Goal: Transaction & Acquisition: Book appointment/travel/reservation

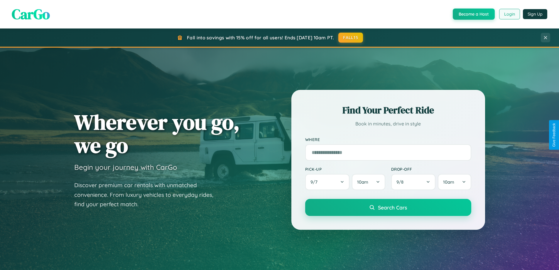
click at [509, 14] on button "Login" at bounding box center [509, 14] width 21 height 11
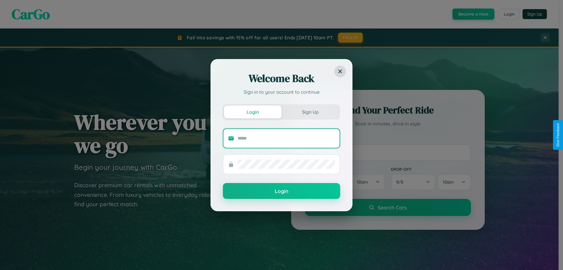
click at [286, 138] on input "text" at bounding box center [286, 137] width 97 height 9
type input "**********"
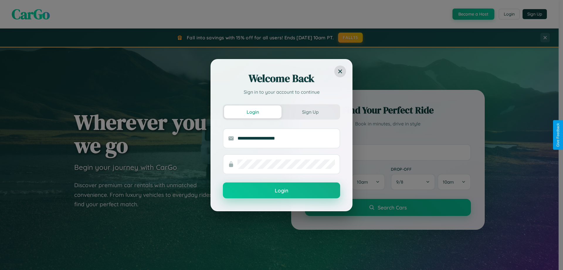
click at [282, 190] on button "Login" at bounding box center [281, 190] width 117 height 16
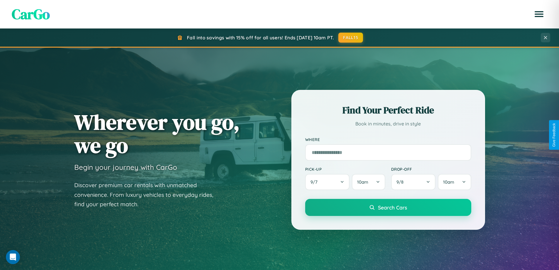
scroll to position [127, 0]
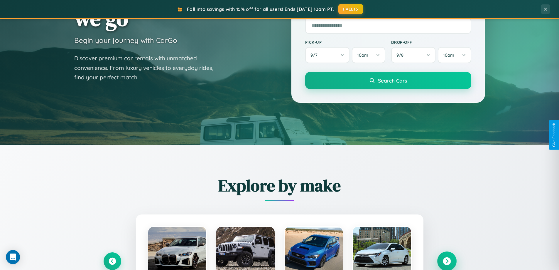
click at [447, 261] on icon at bounding box center [447, 261] width 8 height 8
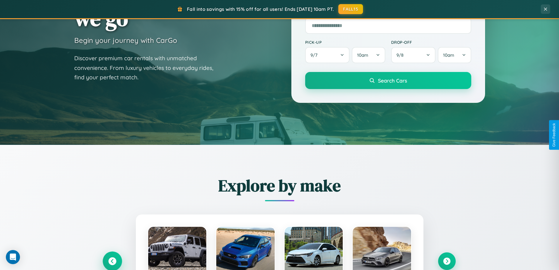
click at [112, 261] on icon at bounding box center [112, 261] width 8 height 8
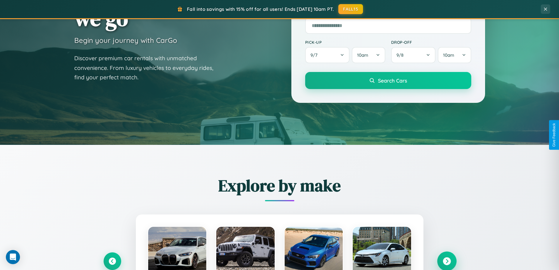
click at [447, 261] on icon at bounding box center [447, 261] width 8 height 8
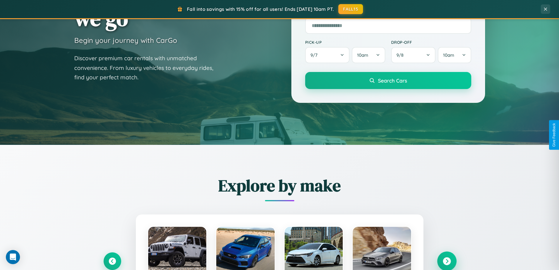
click at [447, 260] on icon at bounding box center [447, 261] width 8 height 8
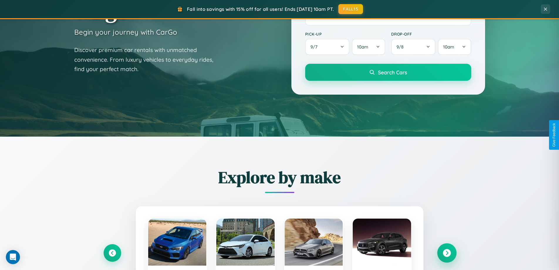
scroll to position [943, 0]
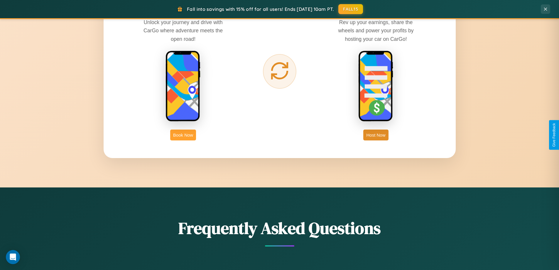
click at [183, 135] on button "Book Now" at bounding box center [183, 134] width 26 height 11
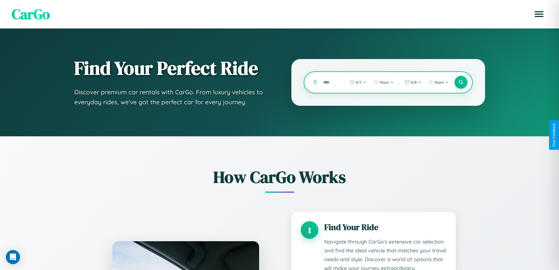
click at [329, 82] on input "text" at bounding box center [329, 82] width 18 height 10
type input "*"
type input "****"
click at [461, 82] on icon at bounding box center [461, 83] width 6 height 6
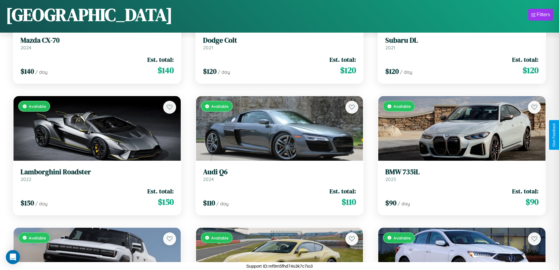
scroll to position [1790, 0]
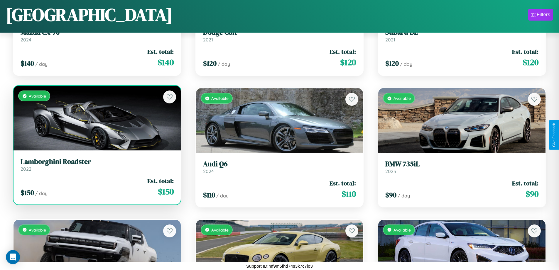
click at [96, 118] on div "Available" at bounding box center [96, 118] width 167 height 65
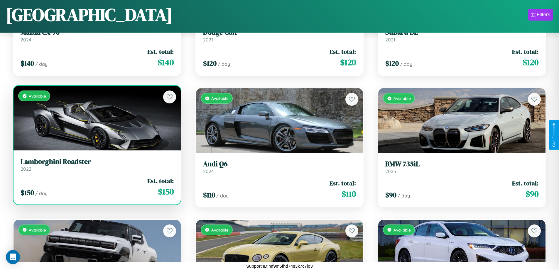
click at [96, 118] on div "Available" at bounding box center [96, 118] width 167 height 65
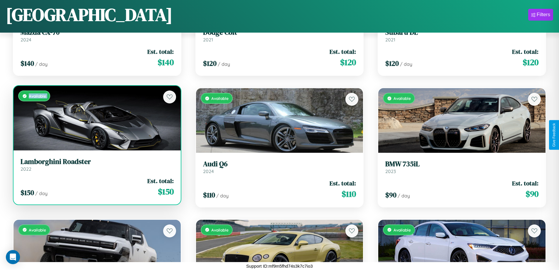
click at [96, 118] on div "Available" at bounding box center [96, 118] width 167 height 65
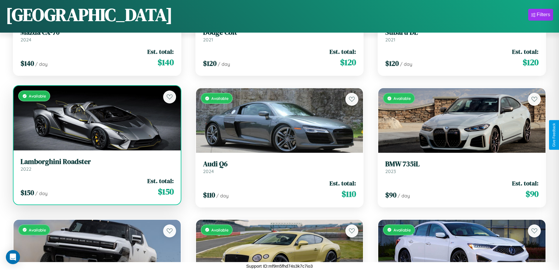
click at [96, 118] on div "Available" at bounding box center [96, 118] width 167 height 65
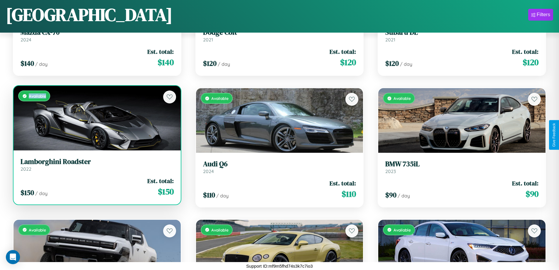
click at [96, 118] on div "Available" at bounding box center [96, 118] width 167 height 65
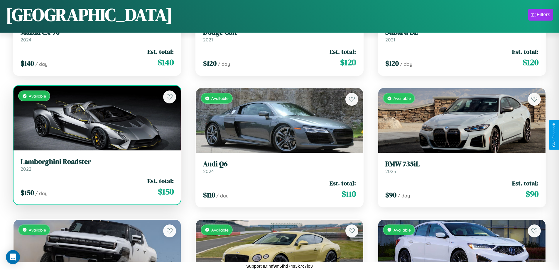
click at [96, 164] on h3 "Lamborghini Roadster" at bounding box center [97, 161] width 153 height 9
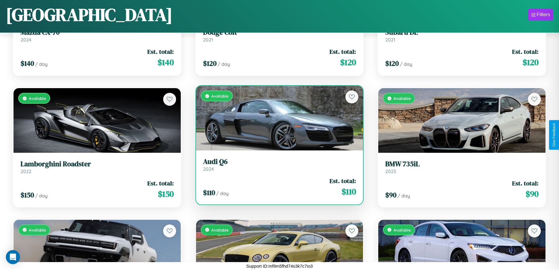
scroll to position [2447, 0]
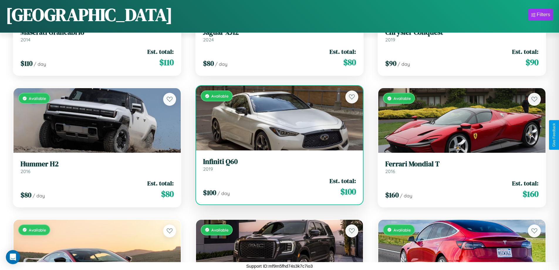
click at [277, 164] on h3 "Infiniti Q60" at bounding box center [279, 161] width 153 height 9
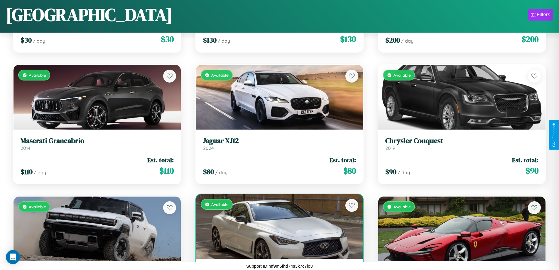
scroll to position [2316, 0]
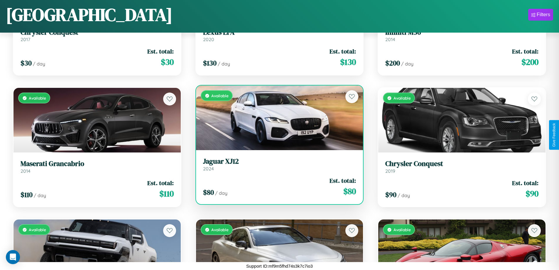
click at [277, 164] on h3 "Jaguar XJ12" at bounding box center [279, 161] width 153 height 9
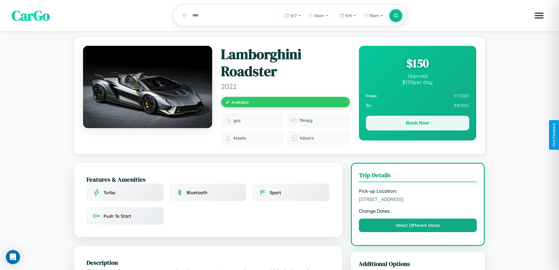
click at [417, 124] on button "Book Now" at bounding box center [417, 123] width 103 height 15
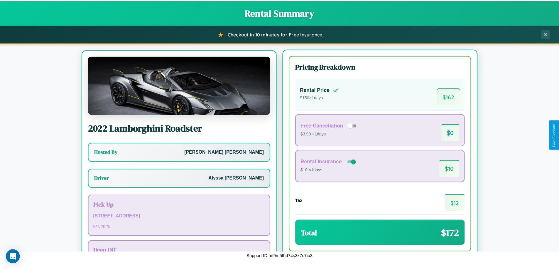
scroll to position [27, 0]
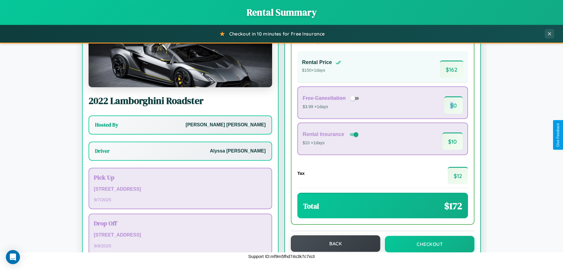
click at [333, 244] on button "Back" at bounding box center [335, 243] width 89 height 16
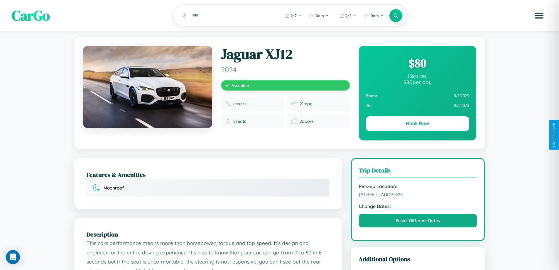
click at [417, 64] on div "$ 80" at bounding box center [417, 63] width 103 height 16
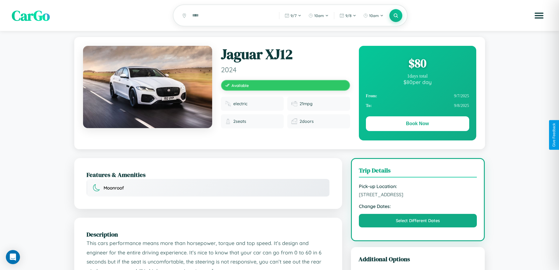
click at [417, 64] on div "$ 80" at bounding box center [417, 63] width 103 height 16
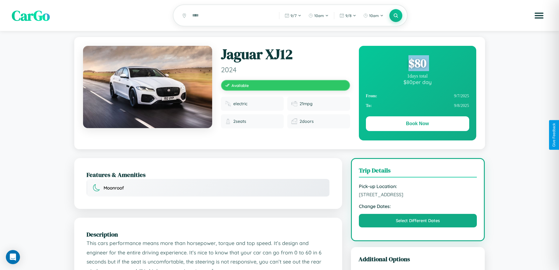
click at [417, 64] on div "$ 80" at bounding box center [417, 63] width 103 height 16
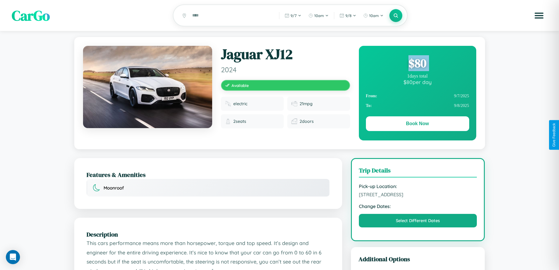
click at [417, 64] on div "$ 80" at bounding box center [417, 63] width 103 height 16
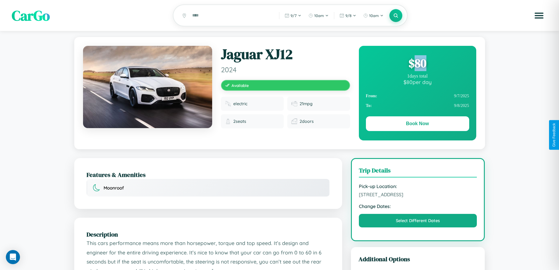
click at [417, 64] on div "$ 80" at bounding box center [417, 63] width 103 height 16
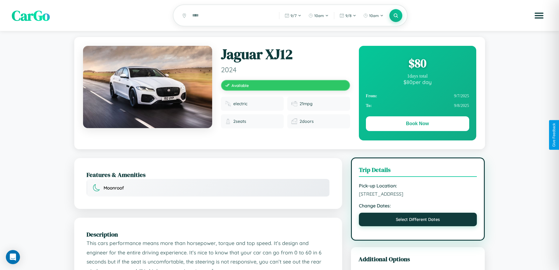
click at [418, 220] on button "Select Different Dates" at bounding box center [418, 218] width 118 height 13
select select "*"
select select "****"
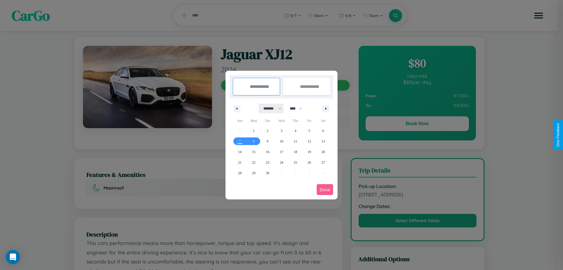
drag, startPoint x: 270, startPoint y: 108, endPoint x: 282, endPoint y: 118, distance: 15.0
click at [270, 108] on select "******* ******** ***** ***** *** **** **** ****** ********* ******* ******** **…" at bounding box center [271, 109] width 25 height 10
select select "*"
click at [299, 108] on select "**** **** **** **** **** **** **** **** **** **** **** **** **** **** **** ****…" at bounding box center [296, 109] width 18 height 10
select select "****"
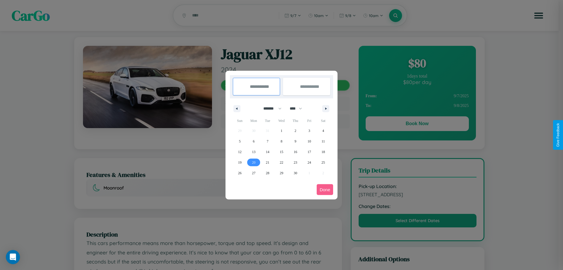
click at [254, 162] on span "20" at bounding box center [254, 162] width 4 height 11
type input "**********"
click at [281, 162] on span "22" at bounding box center [282, 162] width 4 height 11
type input "**********"
click at [325, 189] on button "Done" at bounding box center [325, 189] width 16 height 11
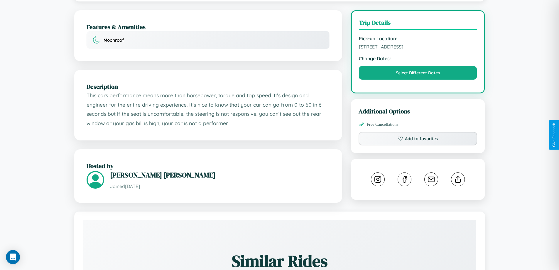
scroll to position [152, 0]
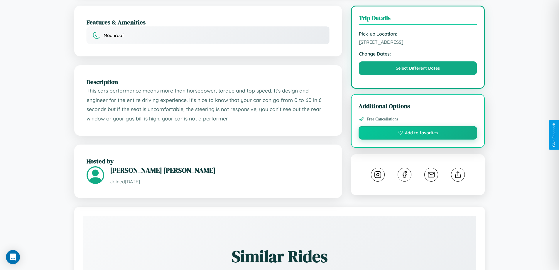
click at [418, 135] on button "Add to favorites" at bounding box center [418, 132] width 119 height 13
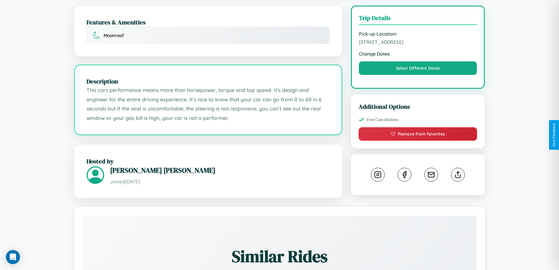
scroll to position [193, 0]
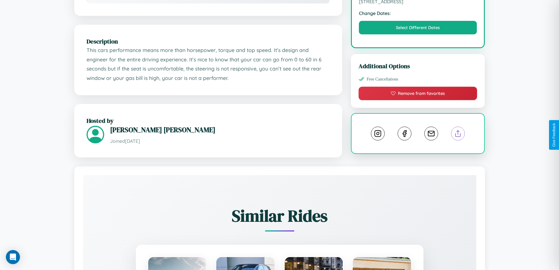
click at [458, 134] on line at bounding box center [458, 132] width 0 height 4
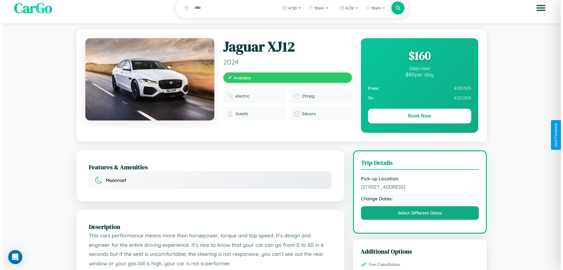
scroll to position [0, 0]
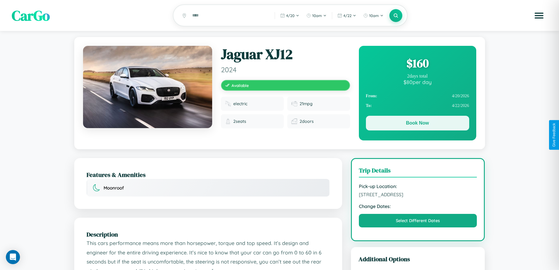
click at [417, 124] on button "Book Now" at bounding box center [417, 123] width 103 height 15
